Goal: Check status: Check status

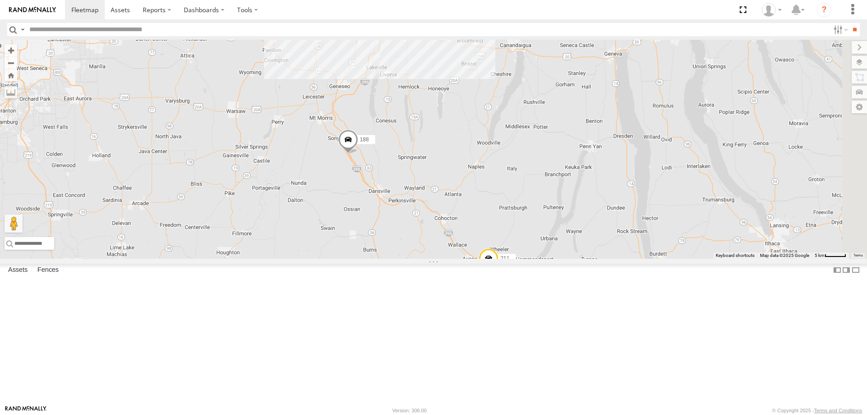
drag, startPoint x: 546, startPoint y: 124, endPoint x: 431, endPoint y: 277, distance: 191.6
click at [433, 259] on div "211 188 213 200 209 2" at bounding box center [433, 149] width 867 height 219
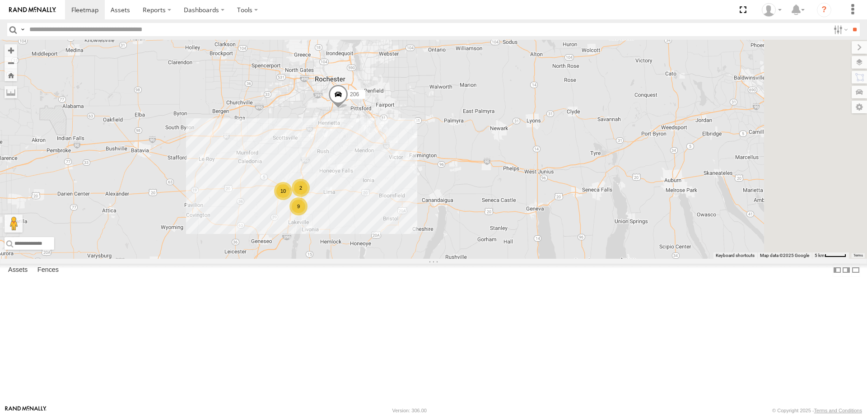
drag, startPoint x: 444, startPoint y: 145, endPoint x: 366, endPoint y: 288, distance: 162.3
click at [367, 259] on div "211 188 213 200 209 2 2 9 10 206" at bounding box center [433, 149] width 867 height 219
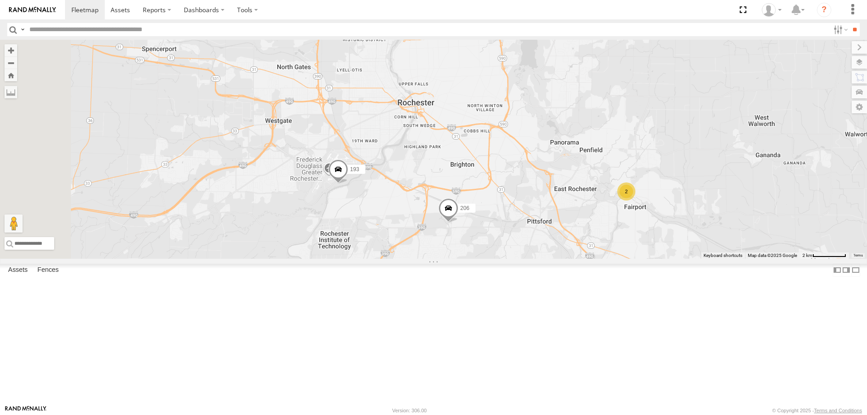
drag, startPoint x: 413, startPoint y: 172, endPoint x: 505, endPoint y: 317, distance: 172.0
click at [505, 259] on div "211 188 213 200 209 206 158 193 2" at bounding box center [433, 149] width 867 height 219
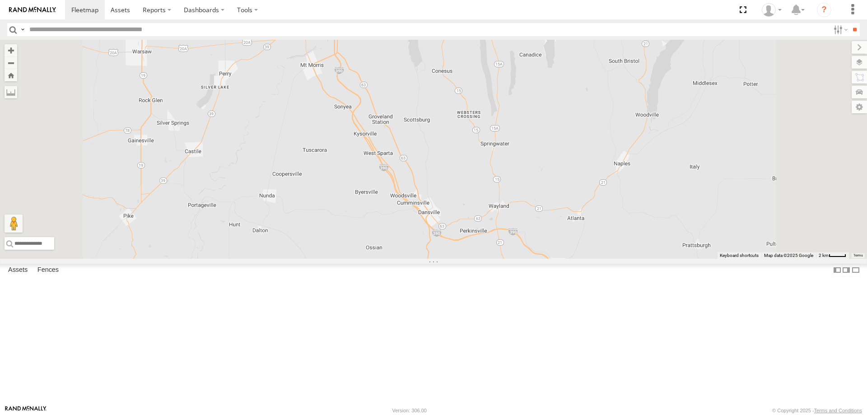
drag, startPoint x: 545, startPoint y: 120, endPoint x: 498, endPoint y: 264, distance: 151.4
click at [501, 252] on div "211 213 200 209 158 187 193 206" at bounding box center [433, 149] width 867 height 219
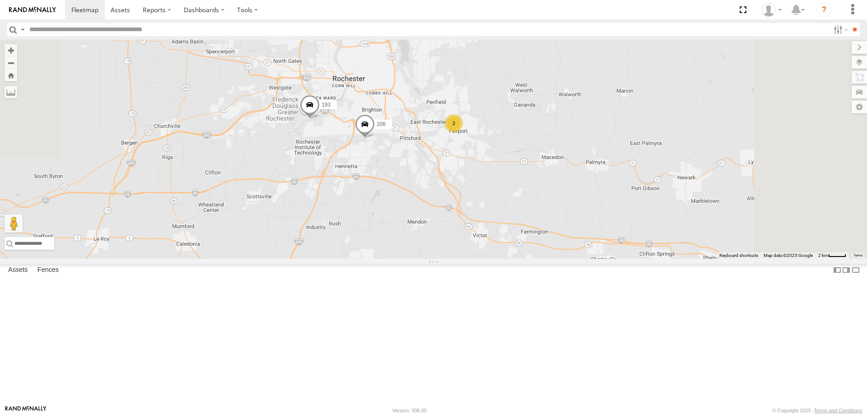
drag, startPoint x: 499, startPoint y: 189, endPoint x: 462, endPoint y: 306, distance: 122.1
click at [462, 259] on div "211 213 200 209 158 187 193 206 10 2 10 2" at bounding box center [433, 149] width 867 height 219
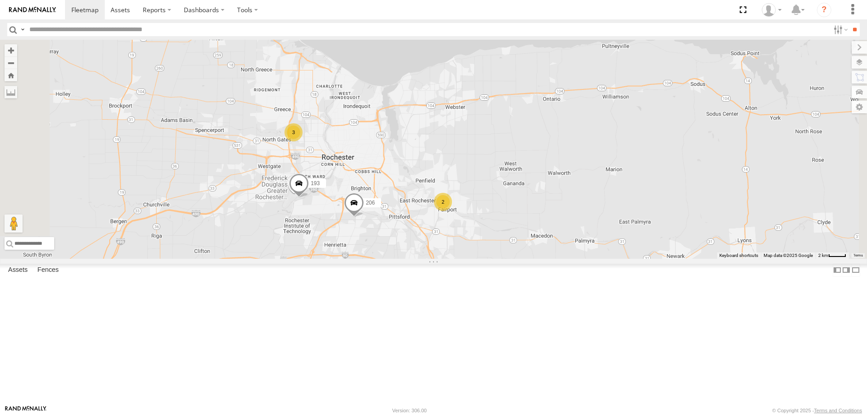
drag, startPoint x: 436, startPoint y: 229, endPoint x: 435, endPoint y: 304, distance: 75.0
click at [435, 259] on div "193 206 2 10 2 3" at bounding box center [433, 149] width 867 height 219
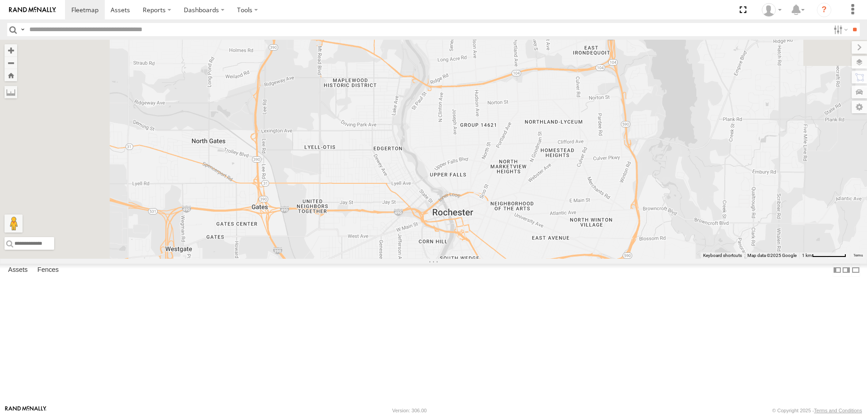
drag, startPoint x: 367, startPoint y: 125, endPoint x: 428, endPoint y: 329, distance: 213.0
click at [428, 259] on div "193 206" at bounding box center [433, 149] width 867 height 219
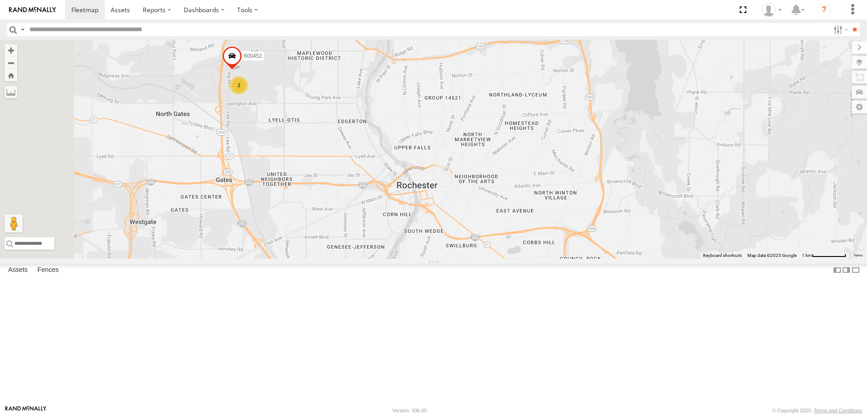
drag, startPoint x: 512, startPoint y: 338, endPoint x: 426, endPoint y: 273, distance: 107.0
click at [451, 259] on div "193 206 2 600452" at bounding box center [433, 149] width 867 height 219
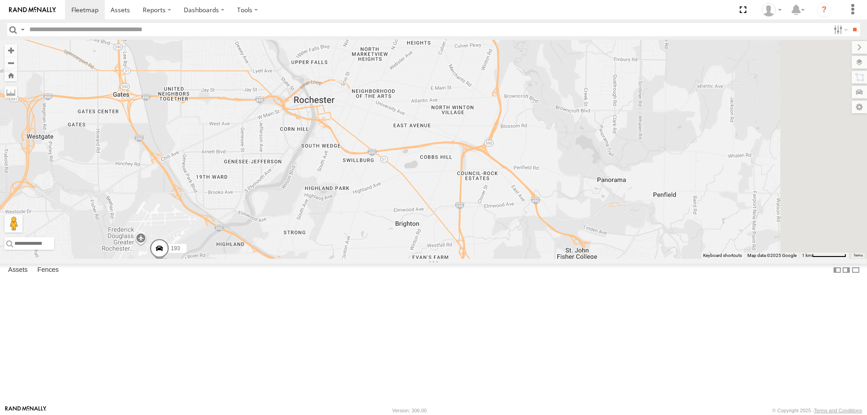
drag, startPoint x: 504, startPoint y: 356, endPoint x: 473, endPoint y: 262, distance: 99.0
click at [473, 259] on div "193 206 2 600452 2" at bounding box center [433, 149] width 867 height 219
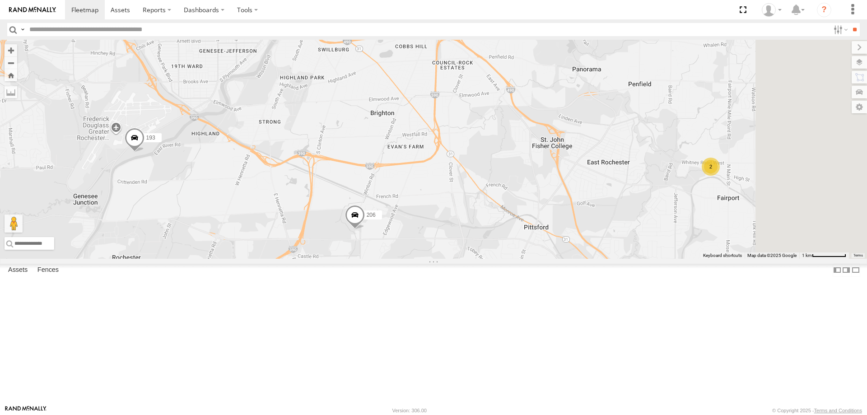
drag, startPoint x: 553, startPoint y: 313, endPoint x: 552, endPoint y: 280, distance: 33.9
click at [552, 259] on div "193 206 2 600452 2" at bounding box center [433, 149] width 867 height 219
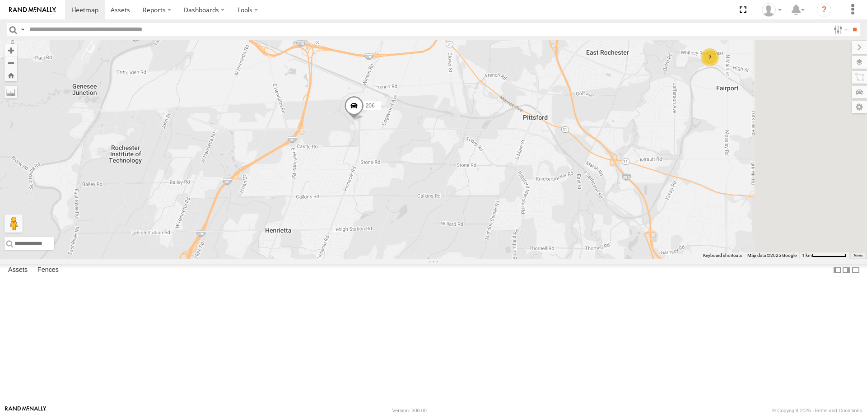
drag, startPoint x: 548, startPoint y: 299, endPoint x: 550, endPoint y: 263, distance: 36.2
click at [550, 259] on div "193 206 2 600452 2" at bounding box center [433, 149] width 867 height 219
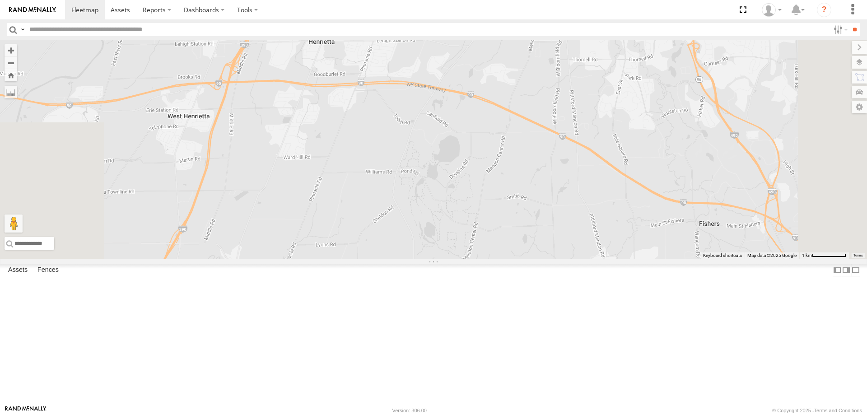
drag, startPoint x: 469, startPoint y: 331, endPoint x: 502, endPoint y: 284, distance: 58.1
click at [502, 259] on div "193 206 2 600452 2" at bounding box center [433, 149] width 867 height 219
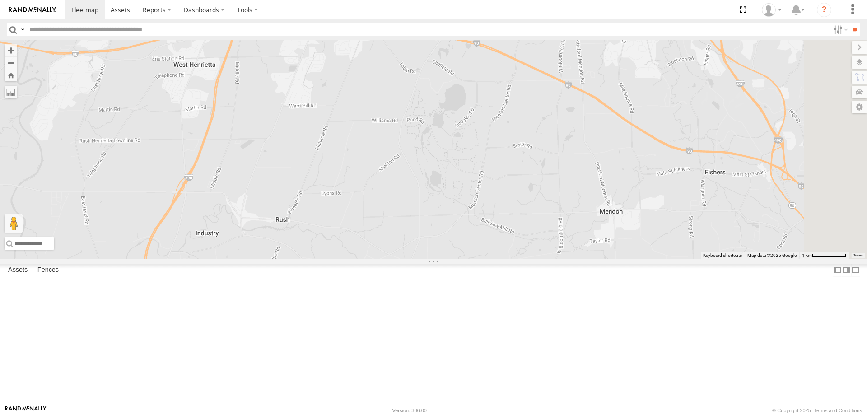
drag, startPoint x: 535, startPoint y: 335, endPoint x: 527, endPoint y: 288, distance: 47.7
click at [528, 259] on div "193 206 2 600452 2" at bounding box center [433, 149] width 867 height 219
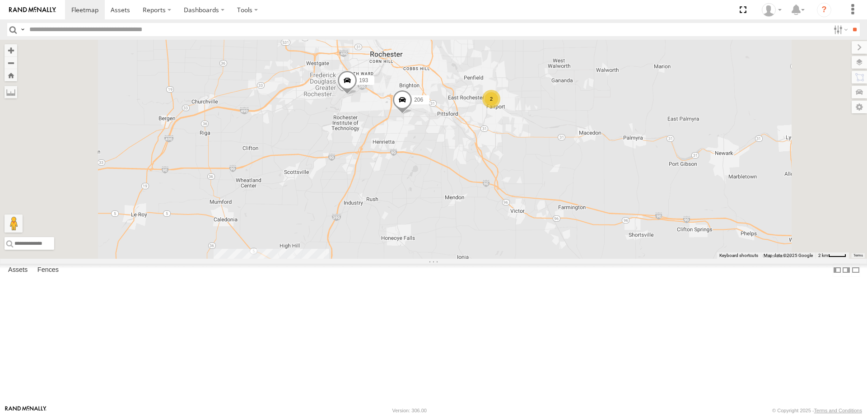
drag, startPoint x: 513, startPoint y: 339, endPoint x: 540, endPoint y: 280, distance: 64.9
click at [540, 259] on div "193 206 10 2 10 2 3" at bounding box center [433, 149] width 867 height 219
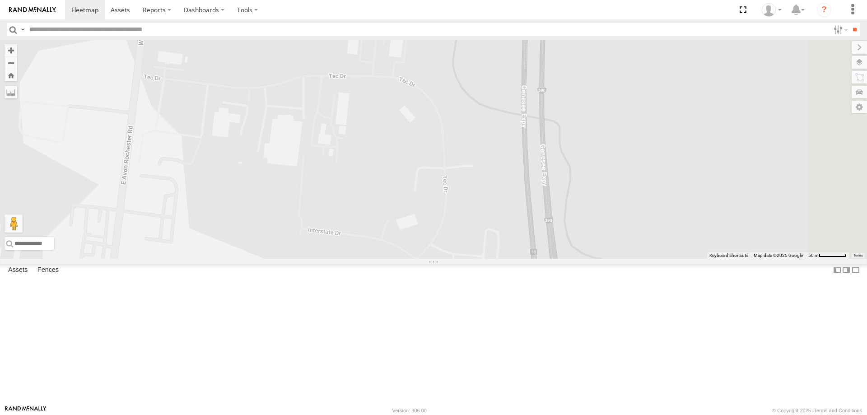
drag, startPoint x: 482, startPoint y: 190, endPoint x: 464, endPoint y: 325, distance: 136.3
click at [464, 259] on div "193 206 180 175 170" at bounding box center [433, 149] width 867 height 219
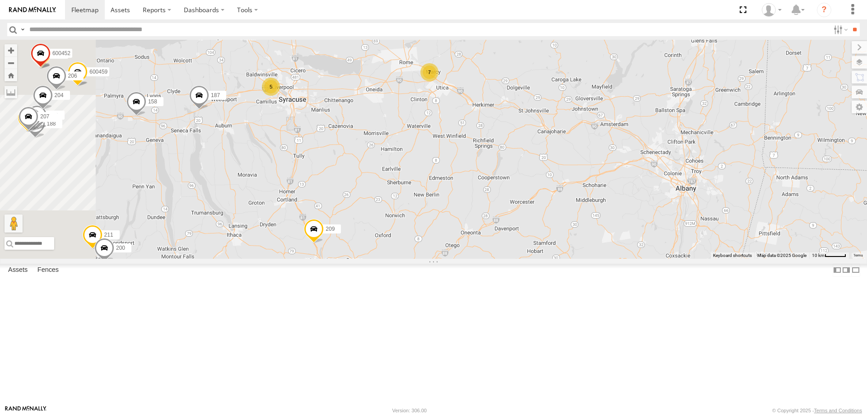
drag, startPoint x: 399, startPoint y: 210, endPoint x: 571, endPoint y: 233, distance: 173.6
click at [567, 230] on div "211 188 158 175 600451 212 177 205 199 198 181 212 182 191 173 600459 184 187 2…" at bounding box center [433, 149] width 867 height 219
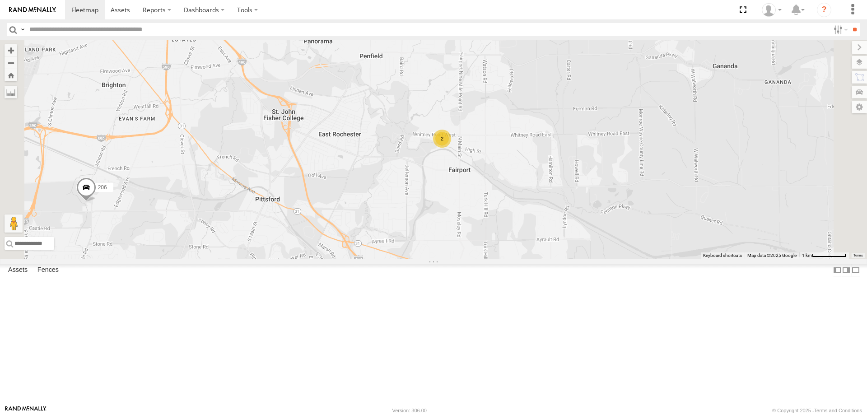
drag, startPoint x: 496, startPoint y: 144, endPoint x: 531, endPoint y: 259, distance: 120.5
click at [526, 254] on div "158 600451 205 199 181 212 182 173 184 187 213 203 195 600458 600455 206 204 20…" at bounding box center [433, 149] width 867 height 219
